Goal: Transaction & Acquisition: Obtain resource

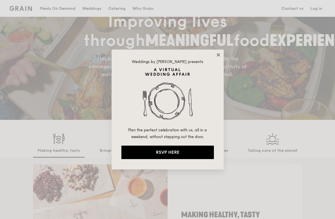
click at [217, 54] on icon at bounding box center [218, 54] width 3 height 3
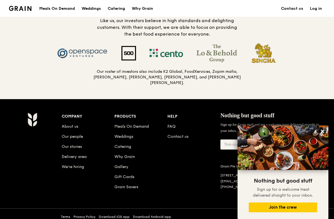
scroll to position [576, 0]
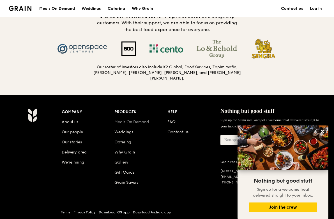
click at [124, 120] on link "Meals On Demand" at bounding box center [131, 122] width 34 height 5
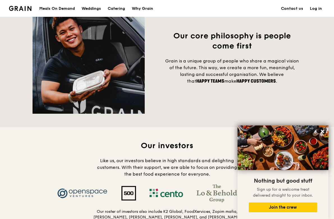
scroll to position [298, 0]
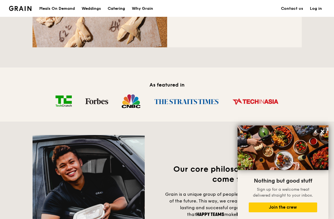
click at [117, 11] on div "Catering" at bounding box center [116, 8] width 17 height 17
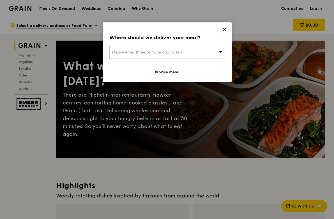
click at [218, 51] on div "Please enter three or more characters" at bounding box center [166, 52] width 115 height 13
click at [224, 28] on icon at bounding box center [224, 29] width 5 height 5
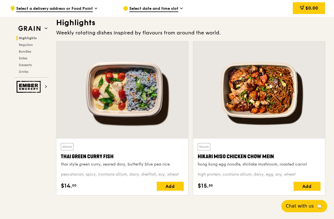
scroll to position [436, 0]
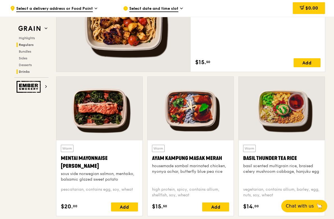
click at [25, 70] on span "Drinks" at bounding box center [24, 72] width 11 height 4
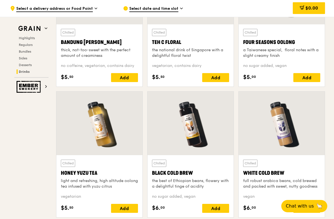
scroll to position [1653, 0]
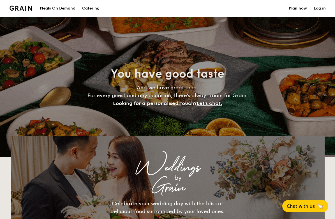
select select
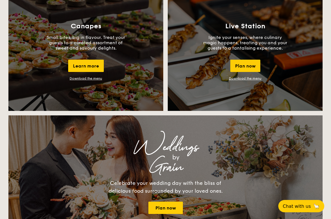
scroll to position [373, 0]
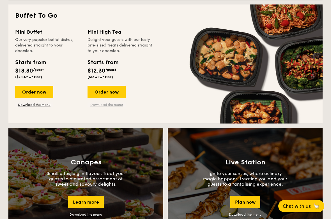
click at [108, 107] on link "Download the menu" at bounding box center [106, 105] width 38 height 4
